Goal: Task Accomplishment & Management: Complete application form

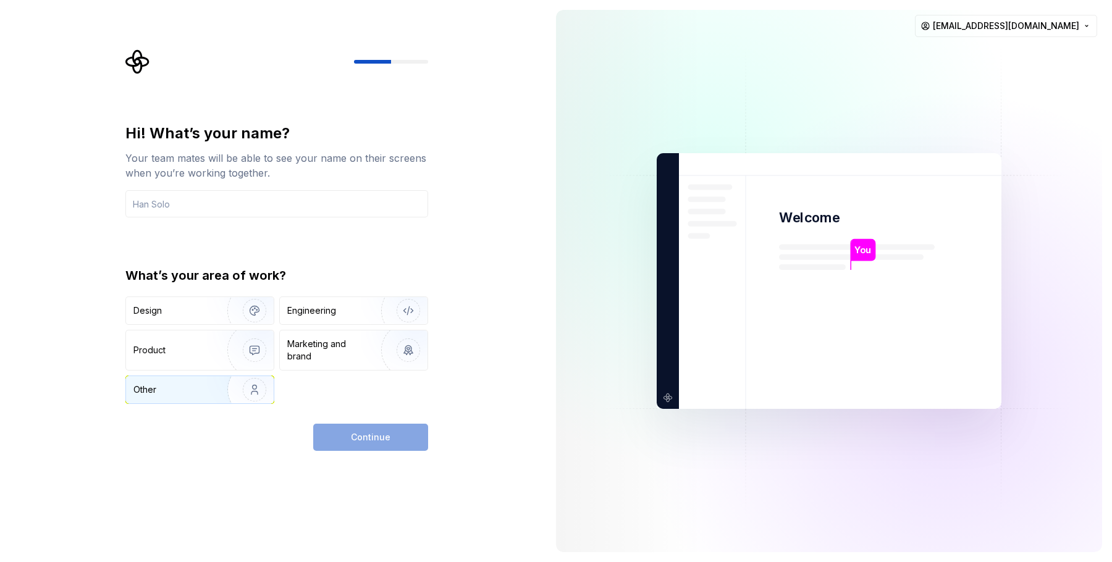
click at [253, 387] on img "button" at bounding box center [246, 389] width 79 height 83
click at [277, 206] on input "text" at bounding box center [276, 203] width 303 height 27
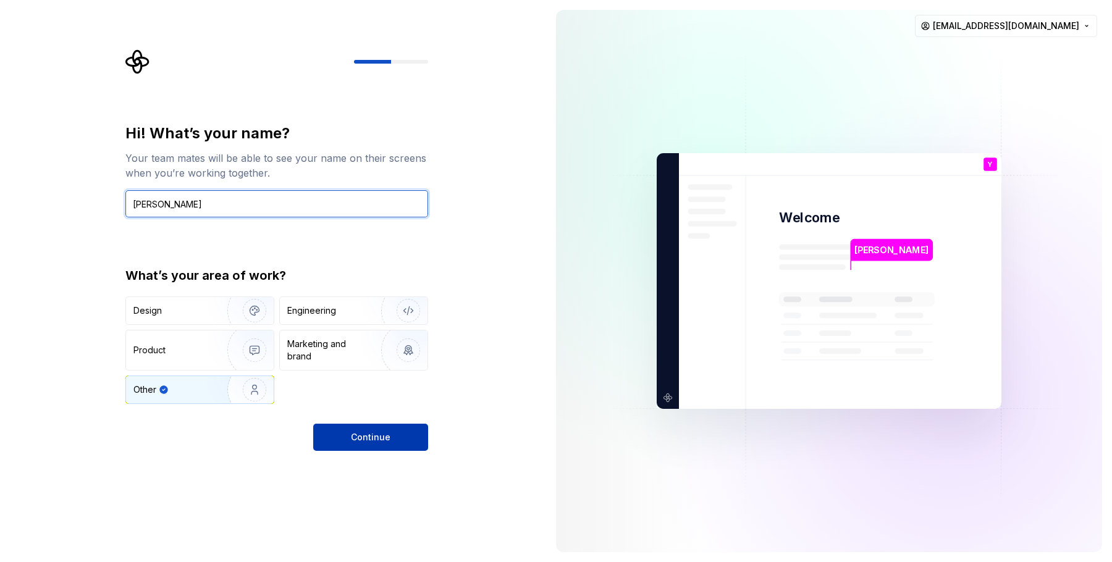
type input "[PERSON_NAME]"
click at [359, 434] on span "Continue" at bounding box center [371, 437] width 40 height 12
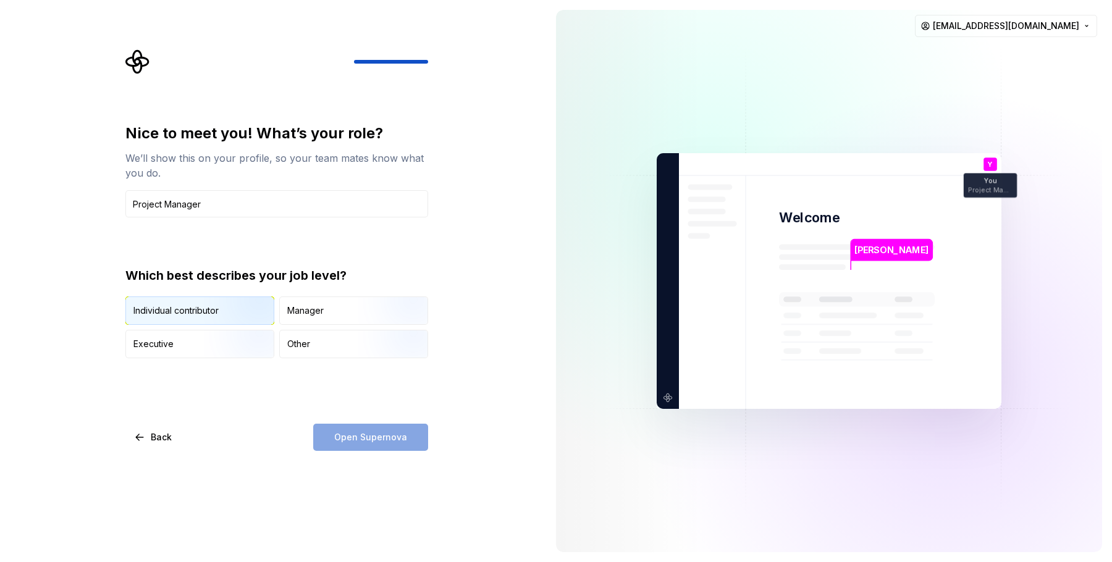
type input "Project Manager"
drag, startPoint x: 224, startPoint y: 304, endPoint x: 256, endPoint y: 324, distance: 37.7
click at [224, 304] on img "button" at bounding box center [244, 326] width 79 height 83
click at [395, 441] on span "Open Supernova" at bounding box center [370, 437] width 73 height 12
